Goal: Find specific page/section: Find specific page/section

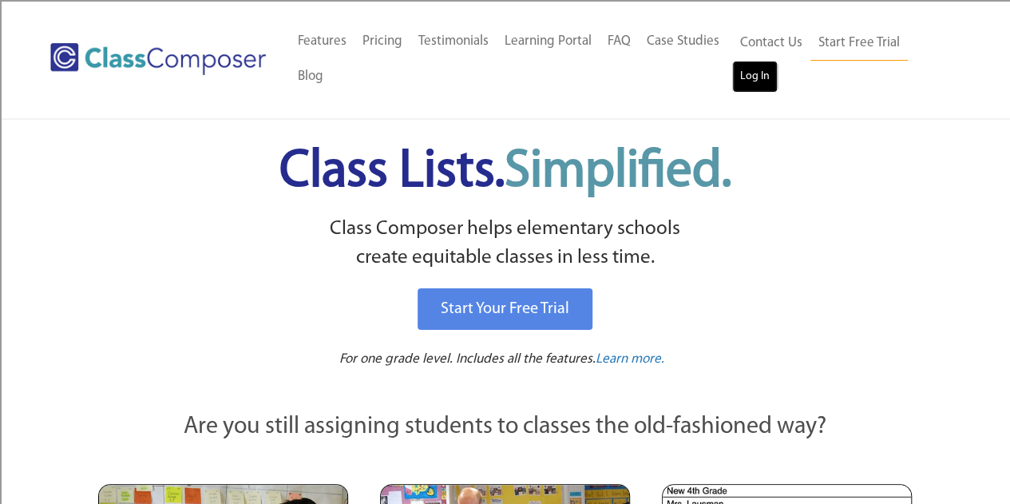
click at [766, 73] on link "Log In" at bounding box center [755, 77] width 46 height 32
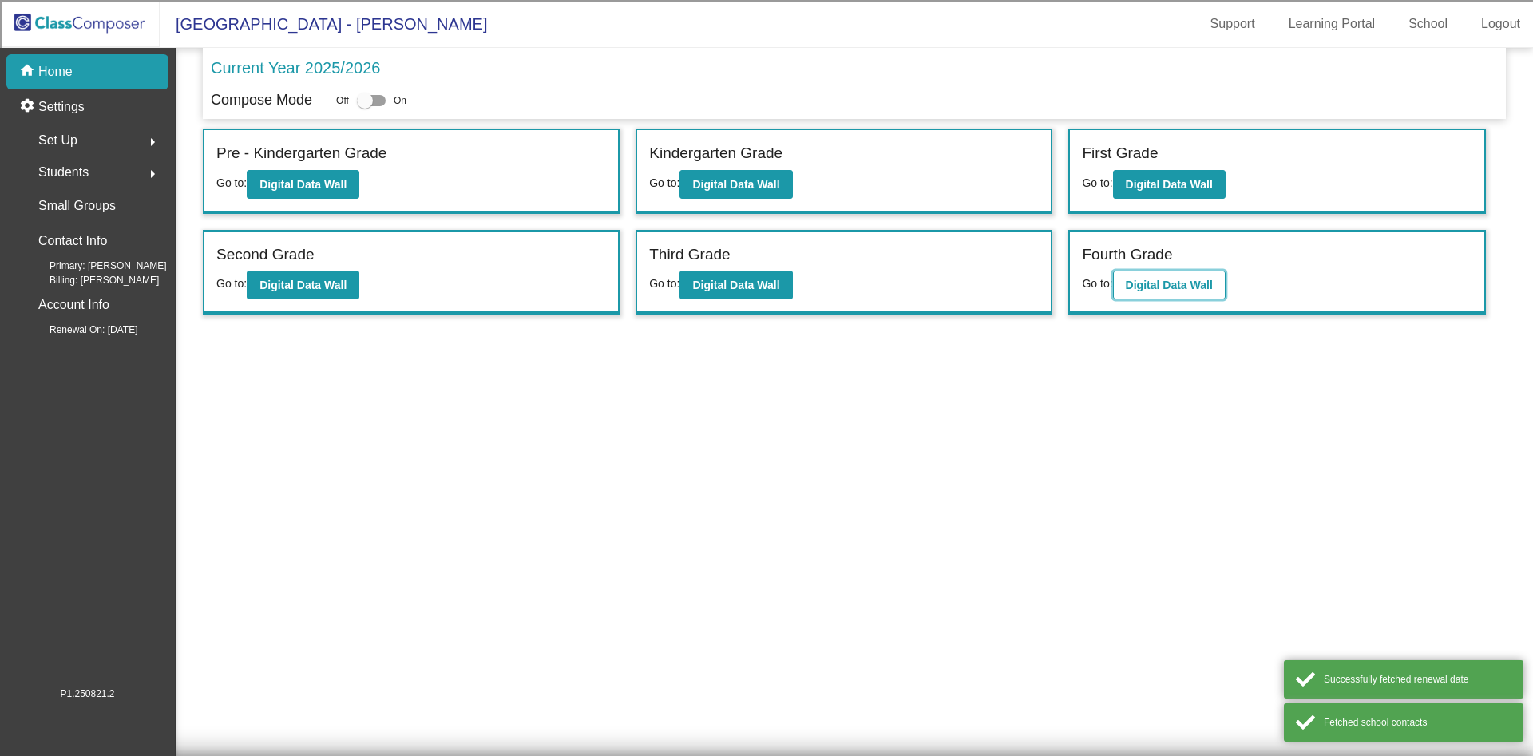
click at [1139, 283] on b "Digital Data Wall" at bounding box center [1169, 285] width 87 height 13
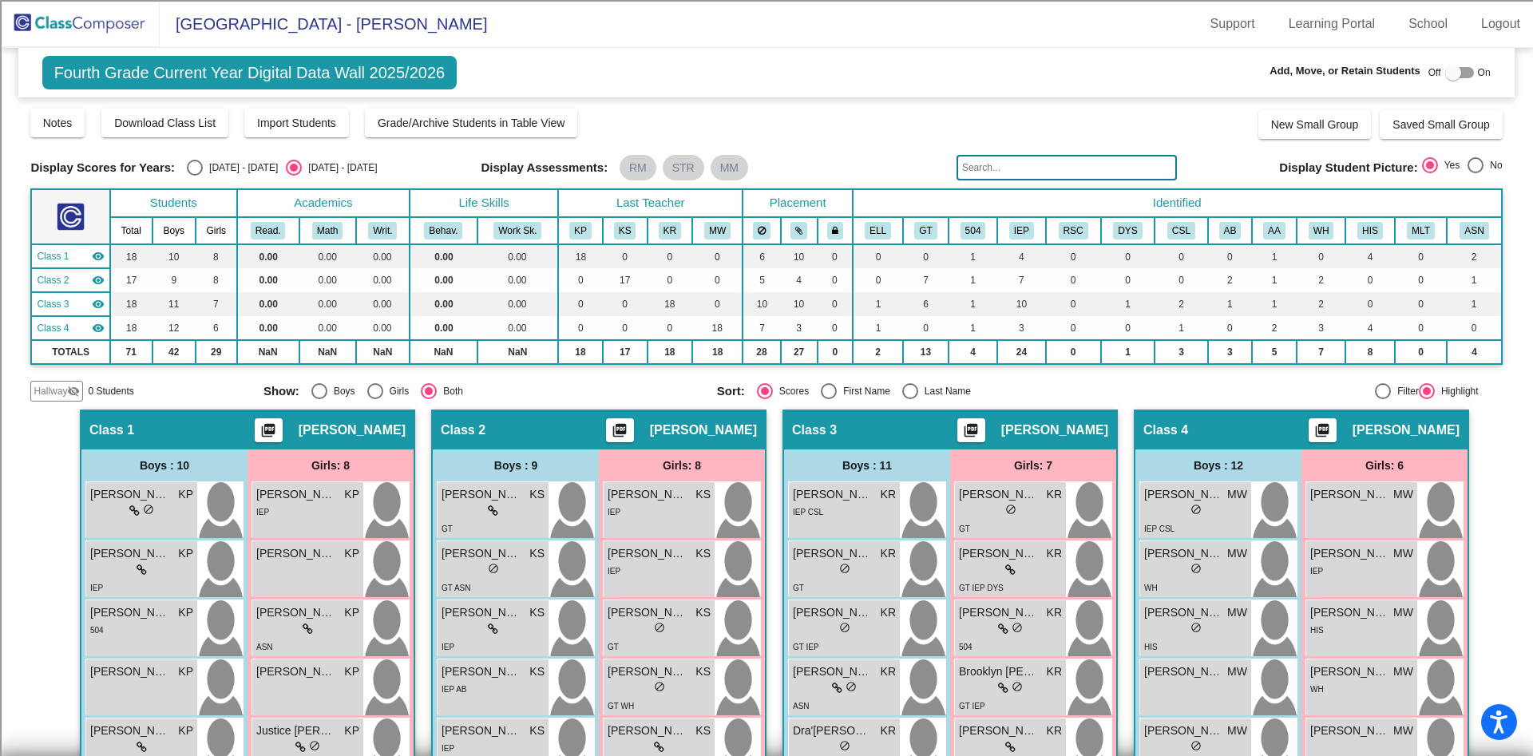
drag, startPoint x: 1101, startPoint y: 180, endPoint x: 1097, endPoint y: 171, distance: 9.6
click at [1100, 177] on input "text" at bounding box center [1067, 168] width 220 height 26
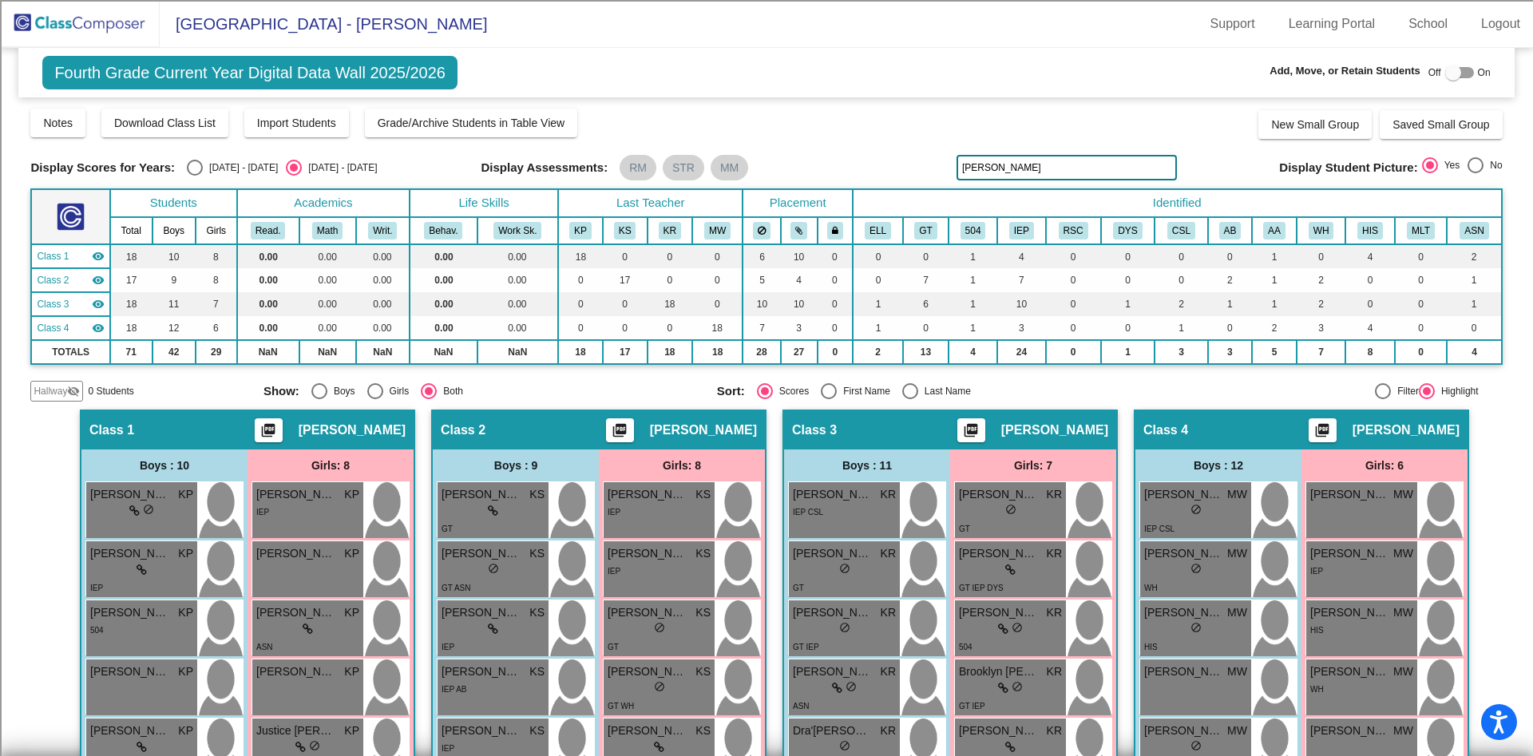
drag, startPoint x: 1043, startPoint y: 168, endPoint x: 835, endPoint y: 157, distance: 207.9
click at [838, 157] on div "Display Scores for Years: 2024 - 2025 2025 - 2026 Display Assessments: RM STR M…" at bounding box center [766, 168] width 1472 height 26
type input "s"
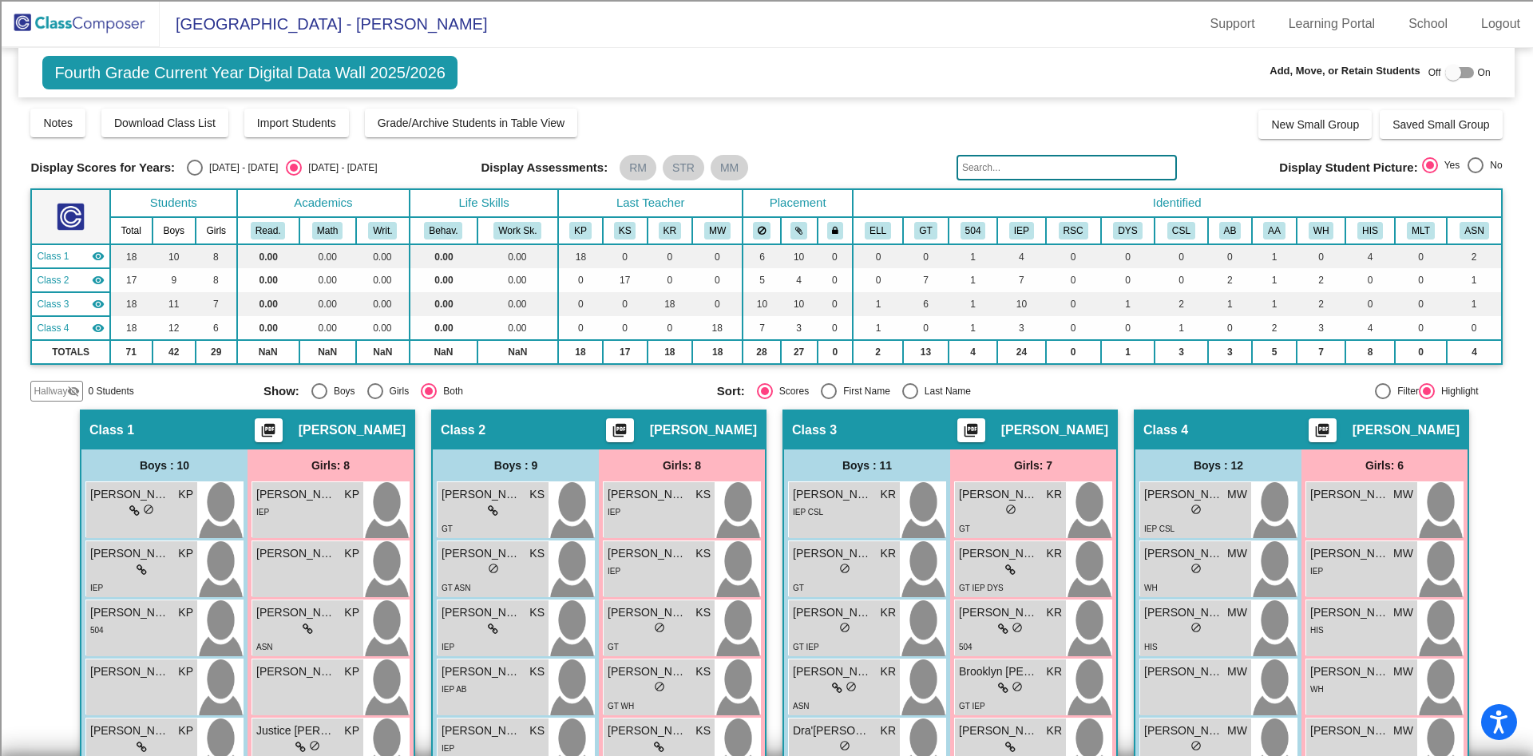
type input "s"
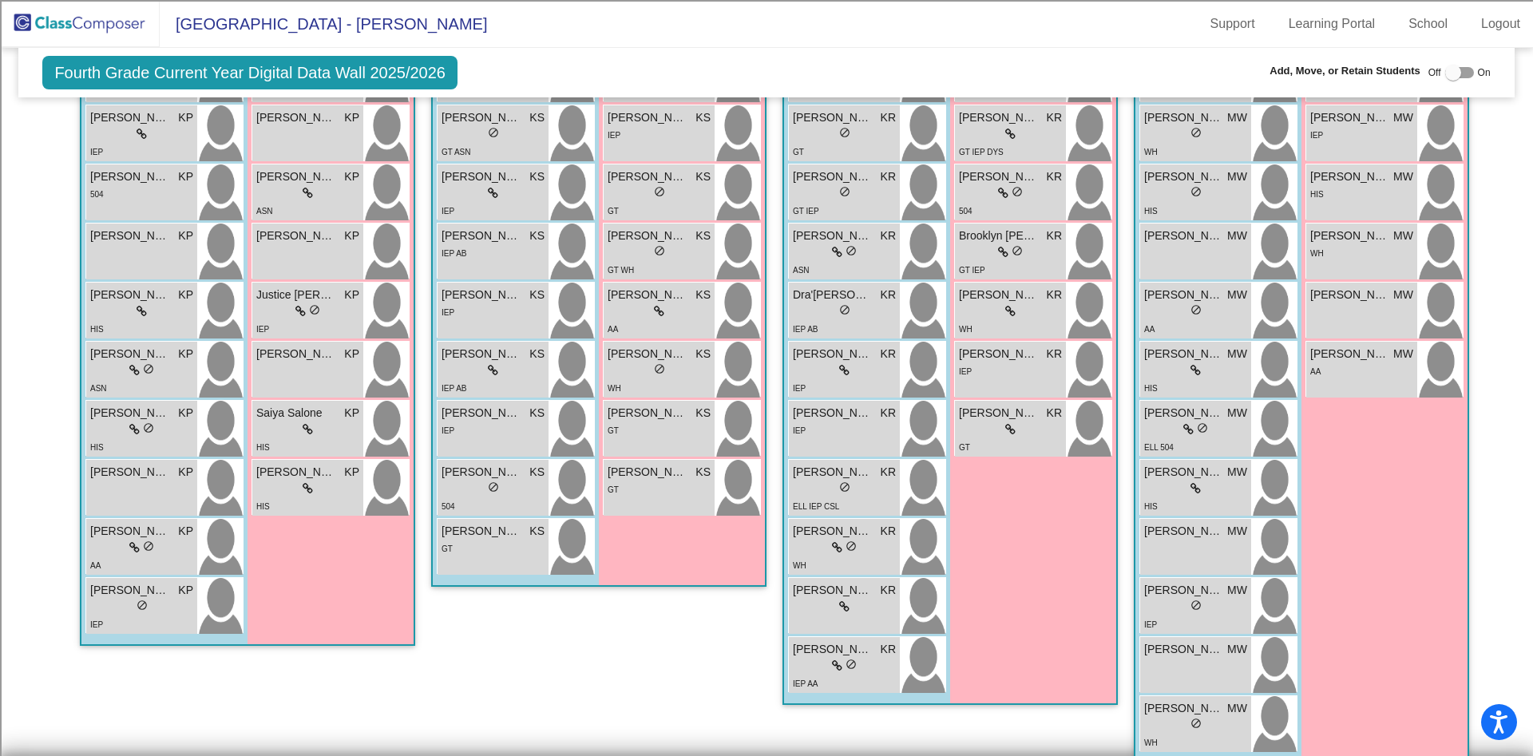
scroll to position [460, 0]
